Goal: Transaction & Acquisition: Download file/media

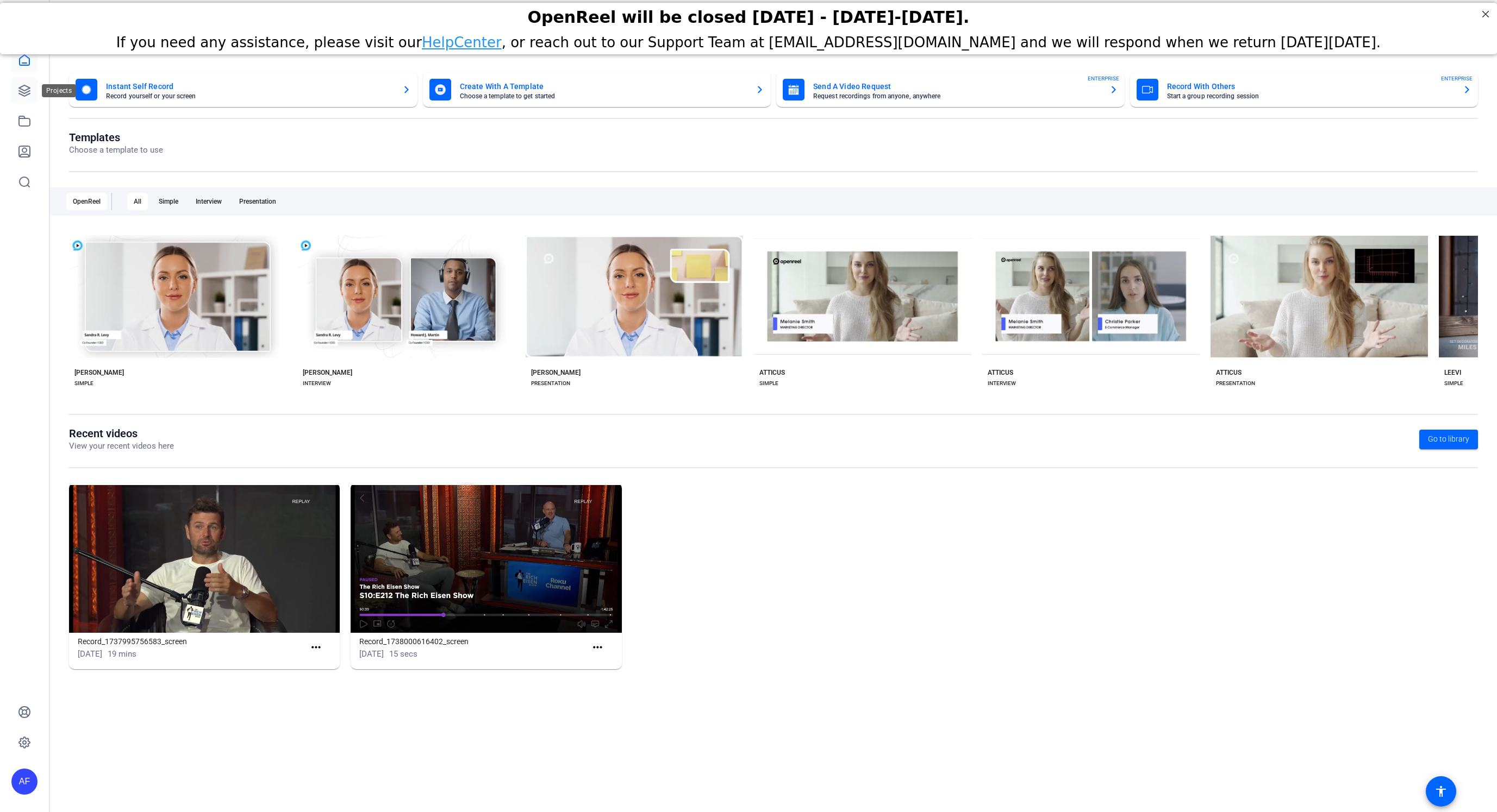
click at [24, 95] on icon at bounding box center [25, 91] width 11 height 11
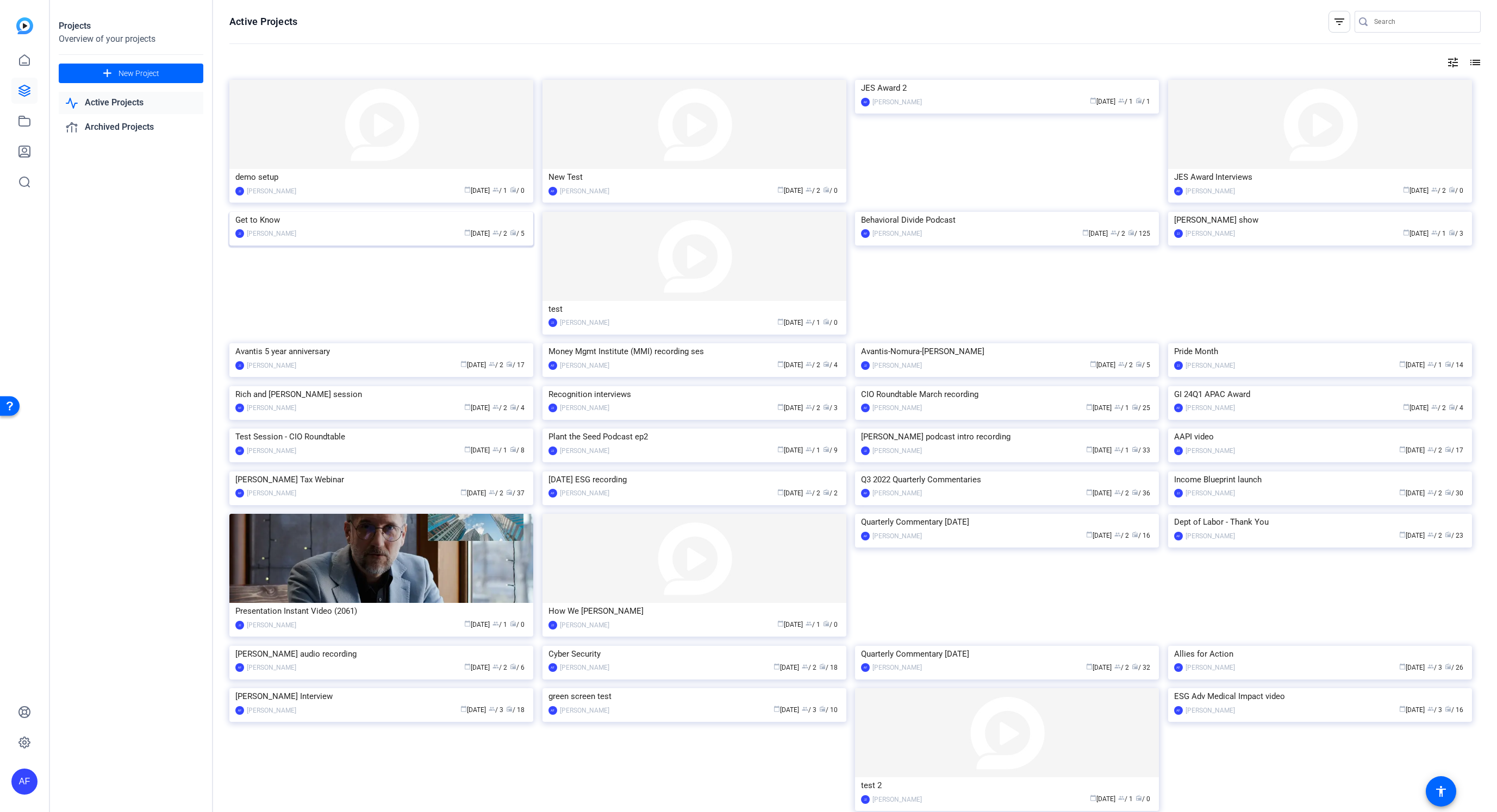
click at [384, 212] on img at bounding box center [381, 212] width 304 height 0
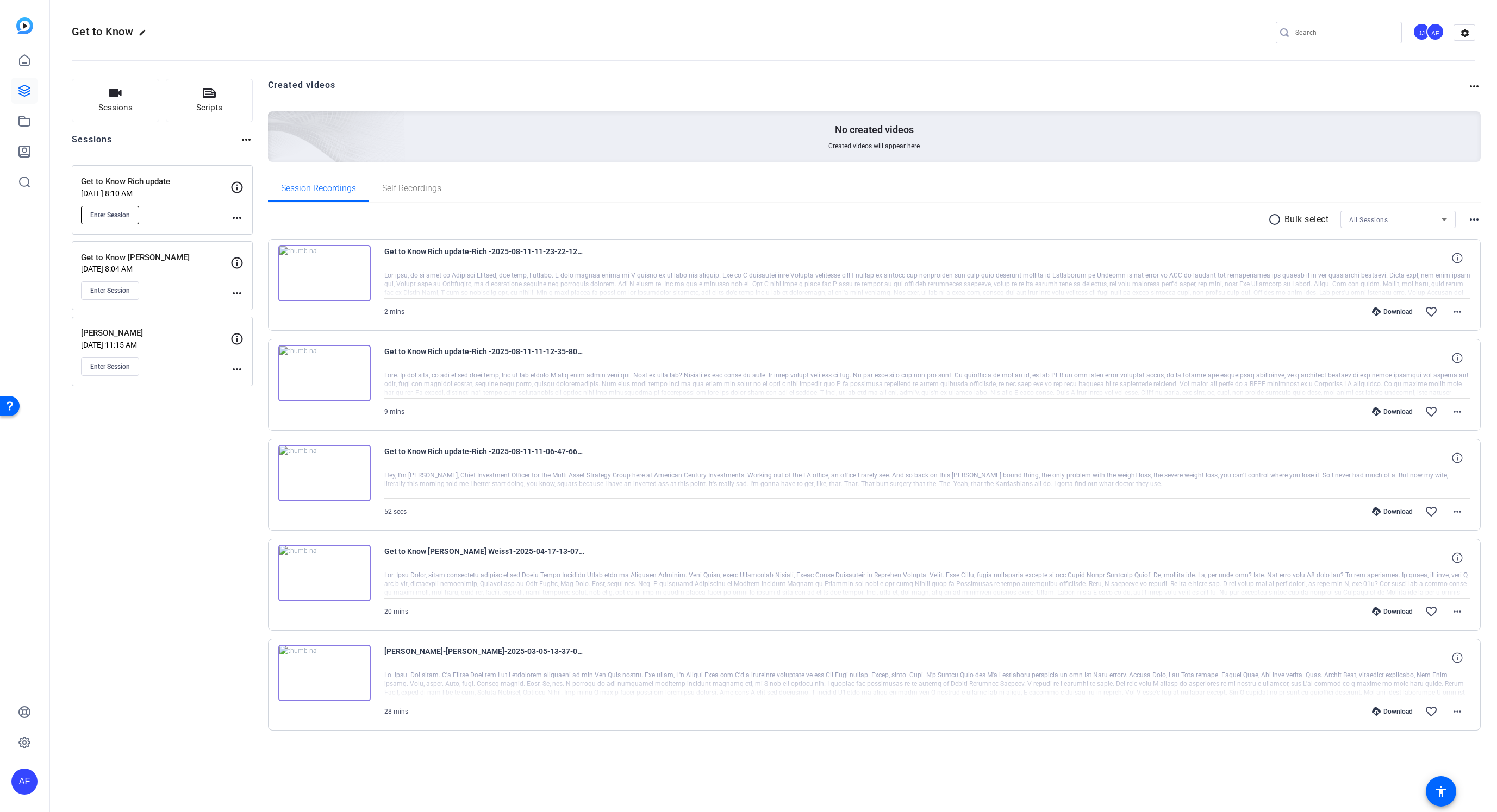
click at [117, 215] on span "Enter Session" at bounding box center [110, 215] width 40 height 9
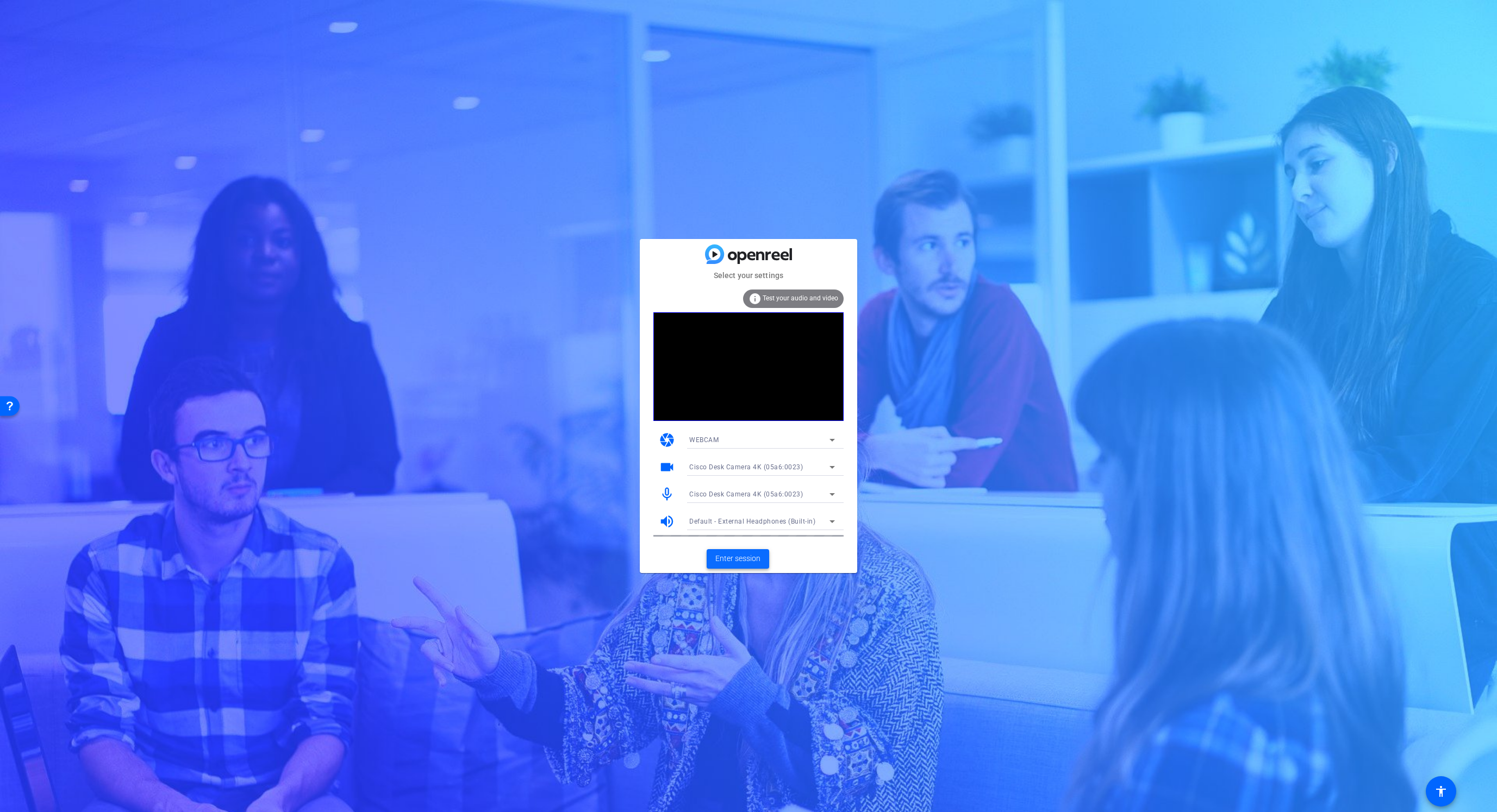
click at [744, 565] on span at bounding box center [738, 559] width 63 height 26
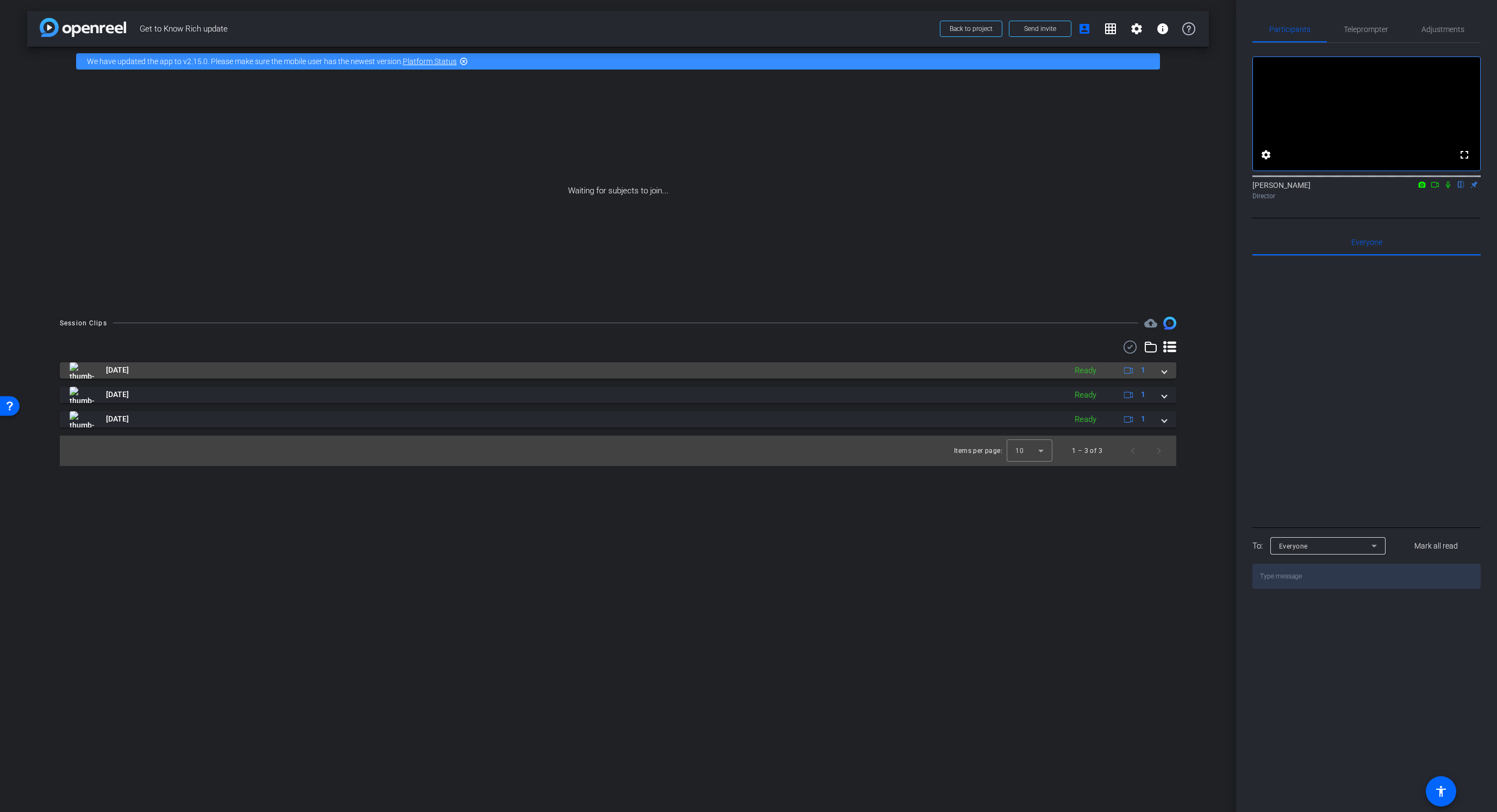
click at [1165, 371] on span at bounding box center [1164, 370] width 5 height 12
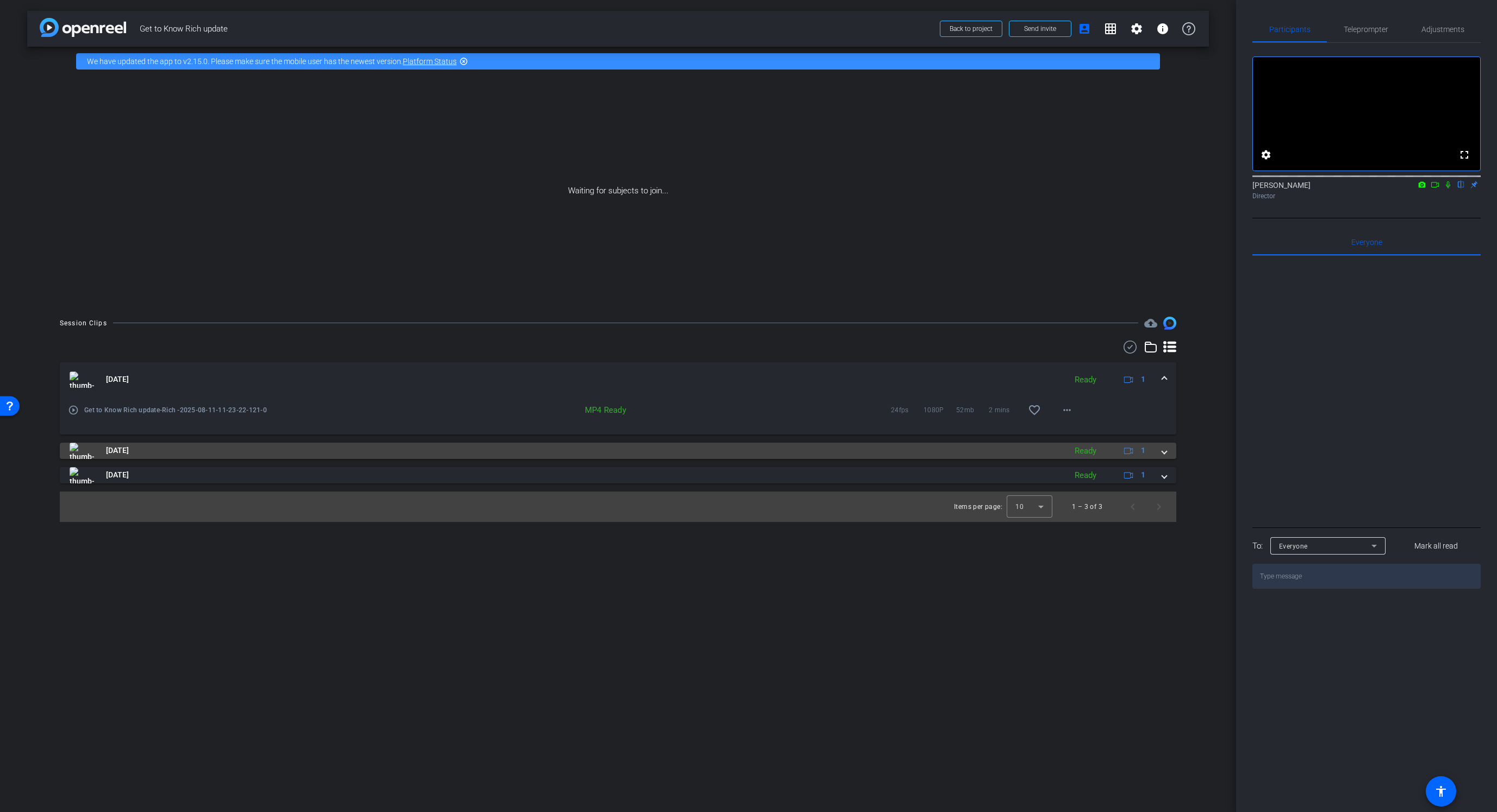
click at [1167, 451] on span at bounding box center [1164, 450] width 5 height 12
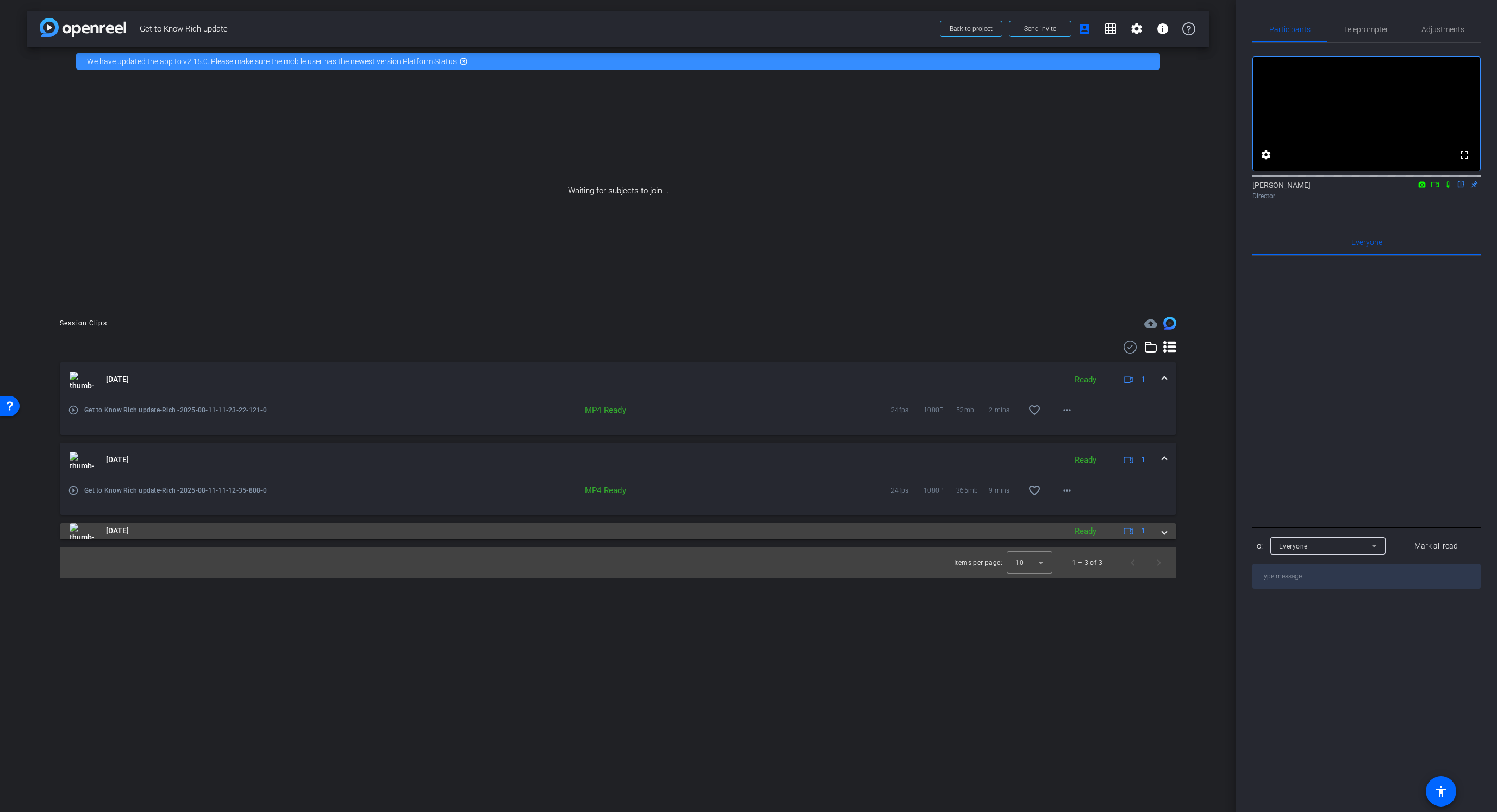
drag, startPoint x: 1163, startPoint y: 536, endPoint x: 1082, endPoint y: 533, distance: 81.1
click at [1163, 536] on span at bounding box center [1164, 531] width 5 height 12
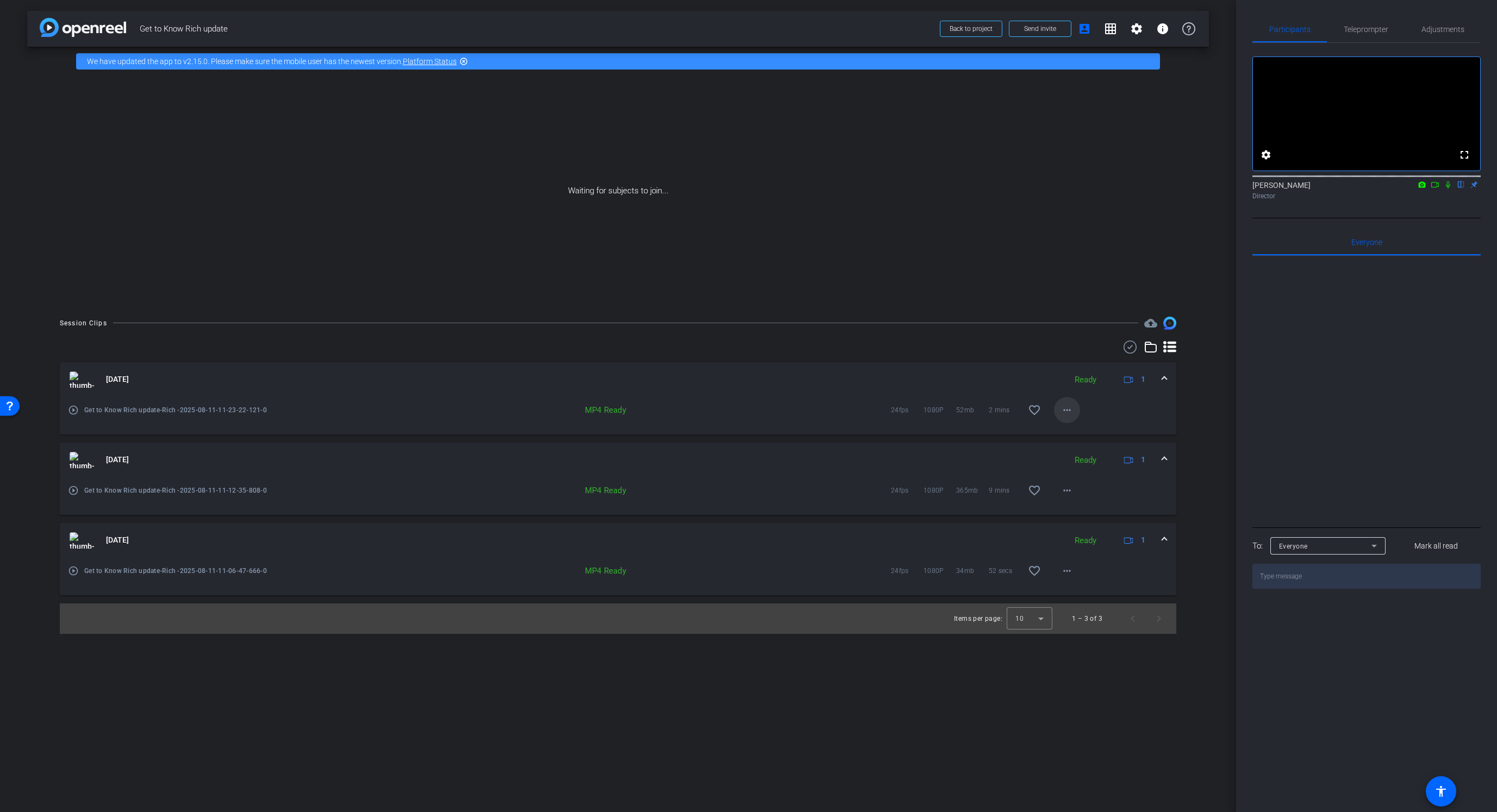
click at [1066, 406] on mat-icon "more_horiz" at bounding box center [1067, 410] width 13 height 13
click at [1094, 461] on span "Download MP4" at bounding box center [1096, 460] width 66 height 13
click at [1065, 410] on mat-icon "more_horiz" at bounding box center [1067, 410] width 13 height 13
click at [1082, 430] on span "Download Original" at bounding box center [1096, 433] width 66 height 13
